Goal: Information Seeking & Learning: Check status

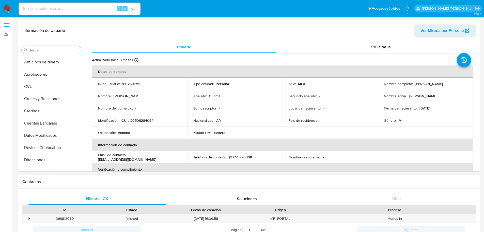
select select "10"
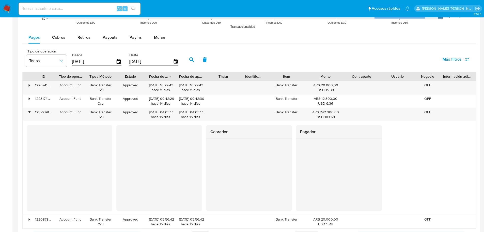
scroll to position [203, 0]
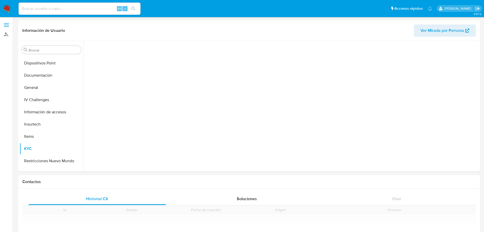
scroll to position [93, 0]
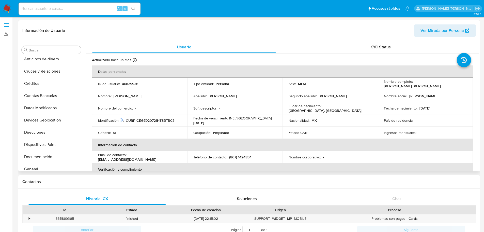
scroll to position [93, 0]
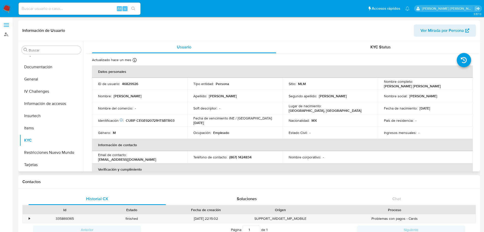
select select "10"
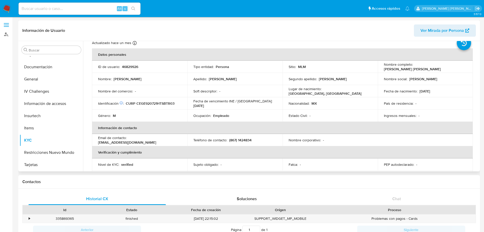
scroll to position [76, 0]
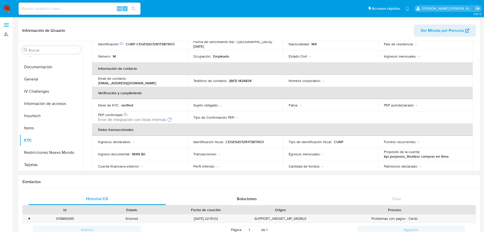
click at [181, 184] on div "Contactos" at bounding box center [249, 181] width 462 height 13
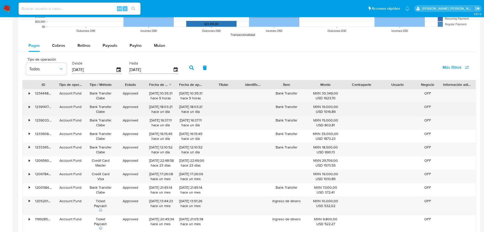
scroll to position [458, 0]
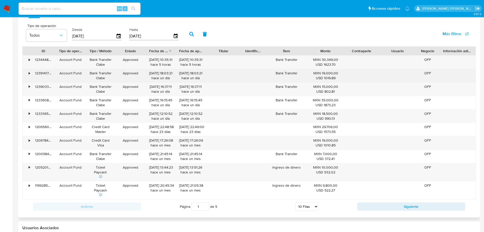
click at [181, 185] on div "30/07/2025 21:05:38 hace un mes" at bounding box center [190, 188] width 23 height 10
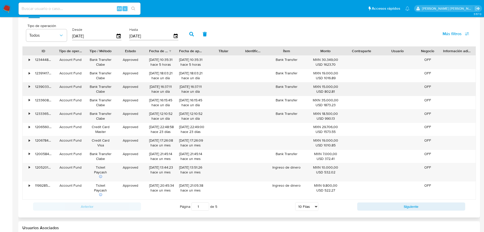
click at [29, 86] on div "•" at bounding box center [29, 86] width 1 height 5
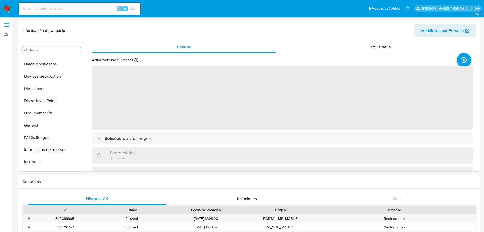
scroll to position [105, 0]
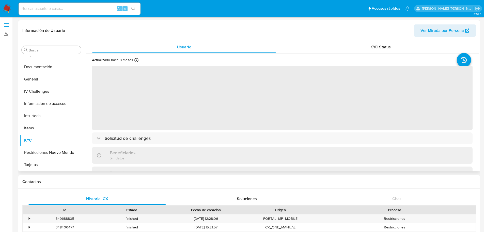
select select "10"
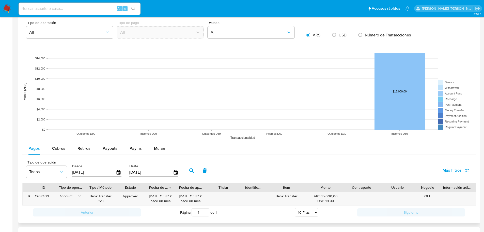
scroll to position [381, 0]
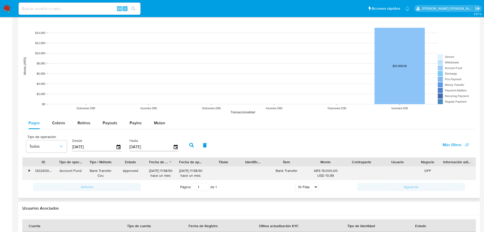
click at [28, 172] on div "•" at bounding box center [27, 172] width 9 height 13
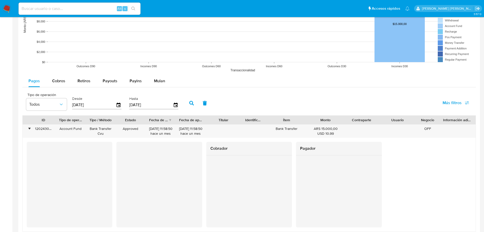
scroll to position [432, 0]
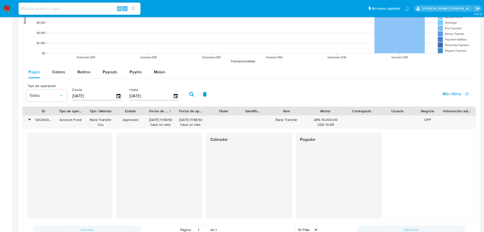
click at [430, 154] on div "Cobrador Pagador" at bounding box center [249, 176] width 445 height 86
